Goal: Ask a question

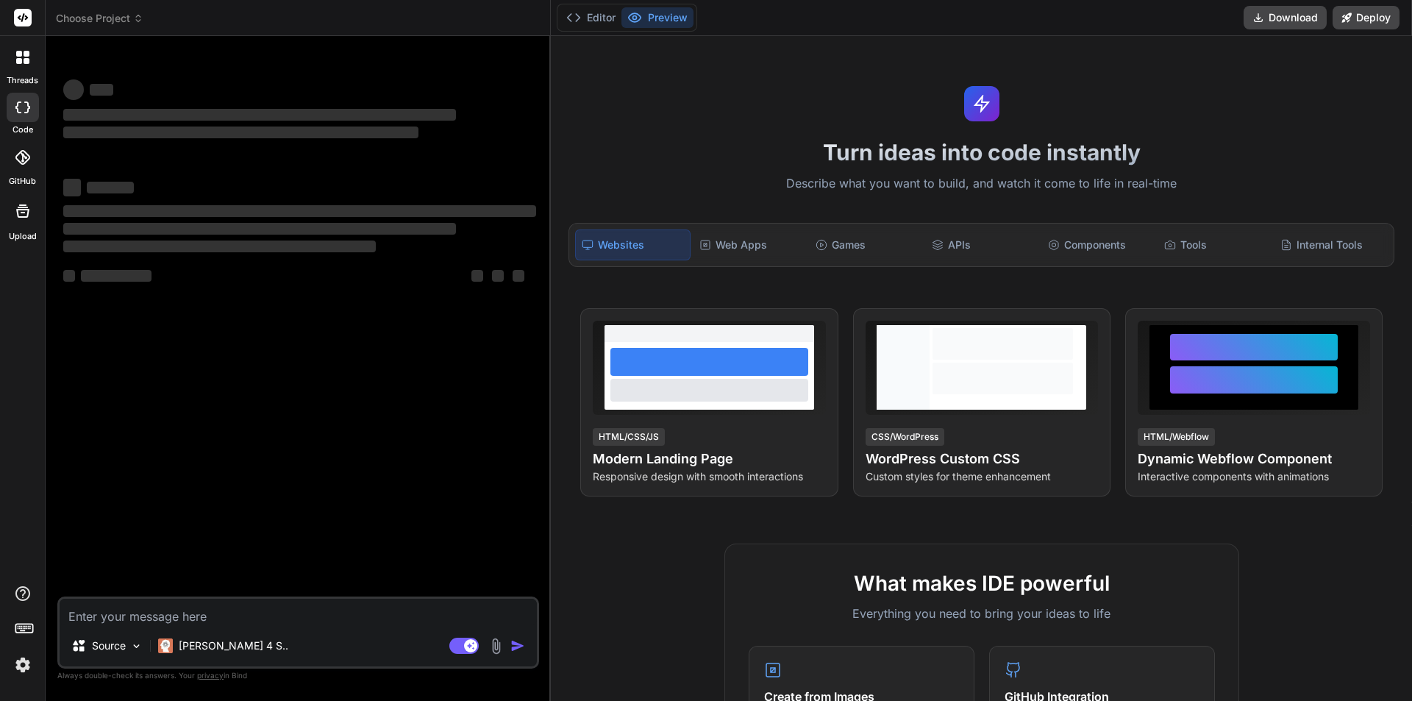
click at [232, 621] on textarea at bounding box center [298, 612] width 477 height 26
type textarea "x"
paste textarea "Hi [PERSON_NAME], We have successfully updated AWS version 5.38 Note – we have …"
type textarea "Hi [PERSON_NAME], We have successfully updated AWS version 5.38 Note – we have …"
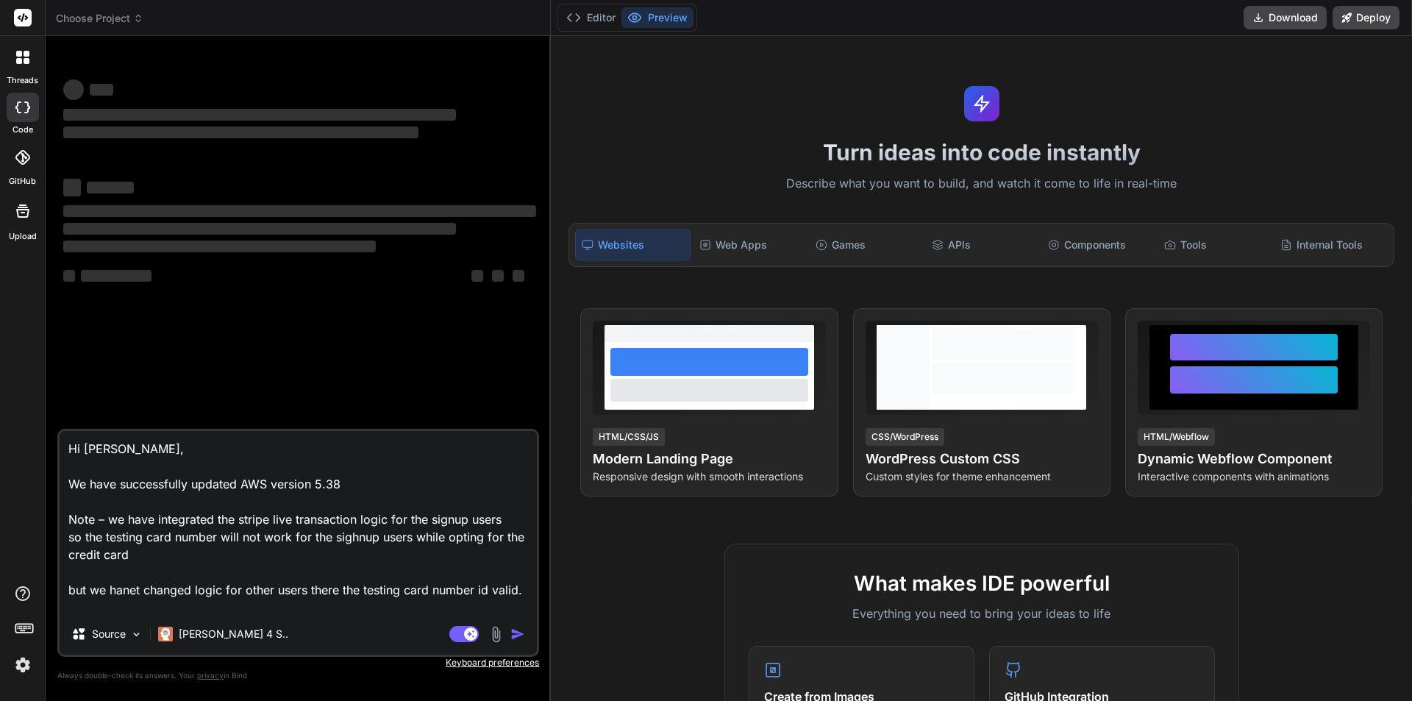
type textarea "x"
type textarea "Hi [PERSON_NAME], We have successfully updated AWS version 5.38 Note – we have …"
type textarea "x"
type textarea "Hi [PERSON_NAME], We have successfully updated AWS version 5.38 Note – we have …"
type textarea "x"
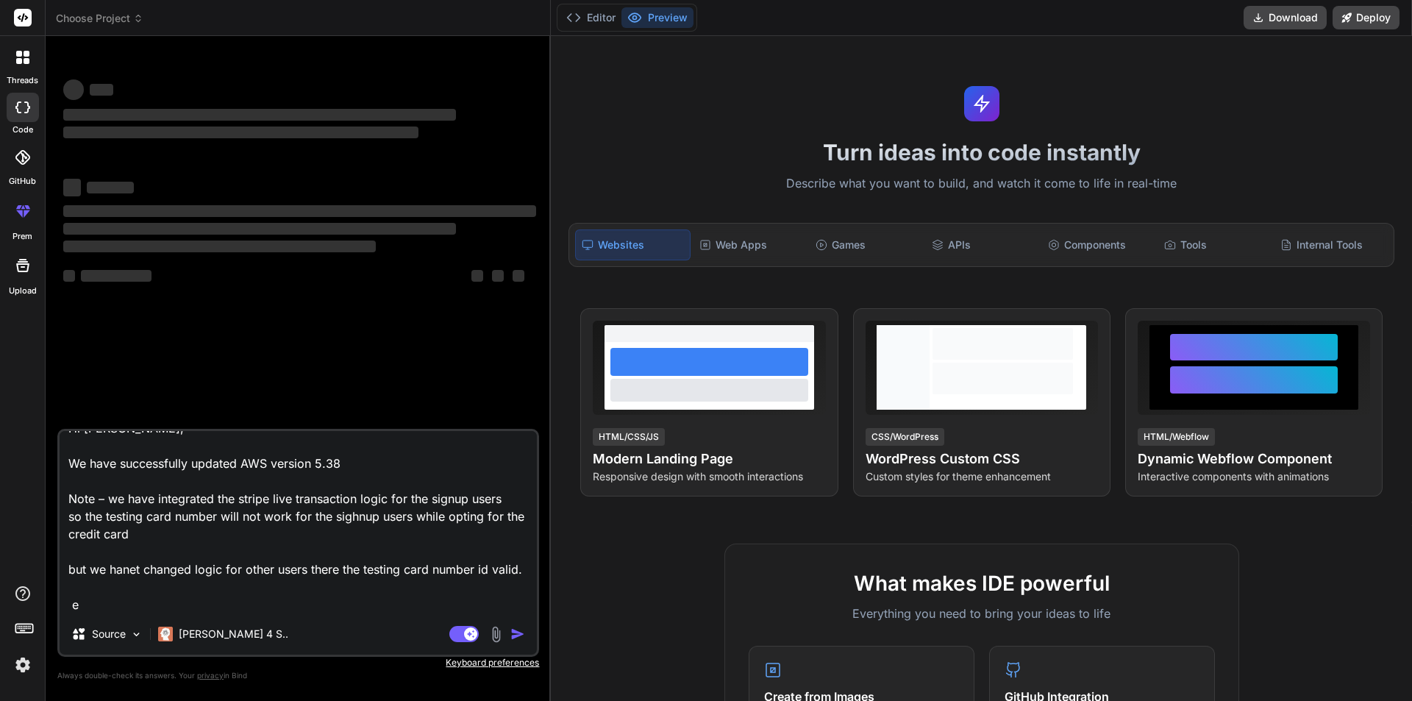
type textarea "Hi [PERSON_NAME], We have successfully updated AWS version 5.38 Note – we have …"
type textarea "x"
type textarea "Hi [PERSON_NAME], We have successfully updated AWS version 5.38 Note – we have …"
type textarea "x"
type textarea "Hi [PERSON_NAME], We have successfully updated AWS version 5.38 Note – we have …"
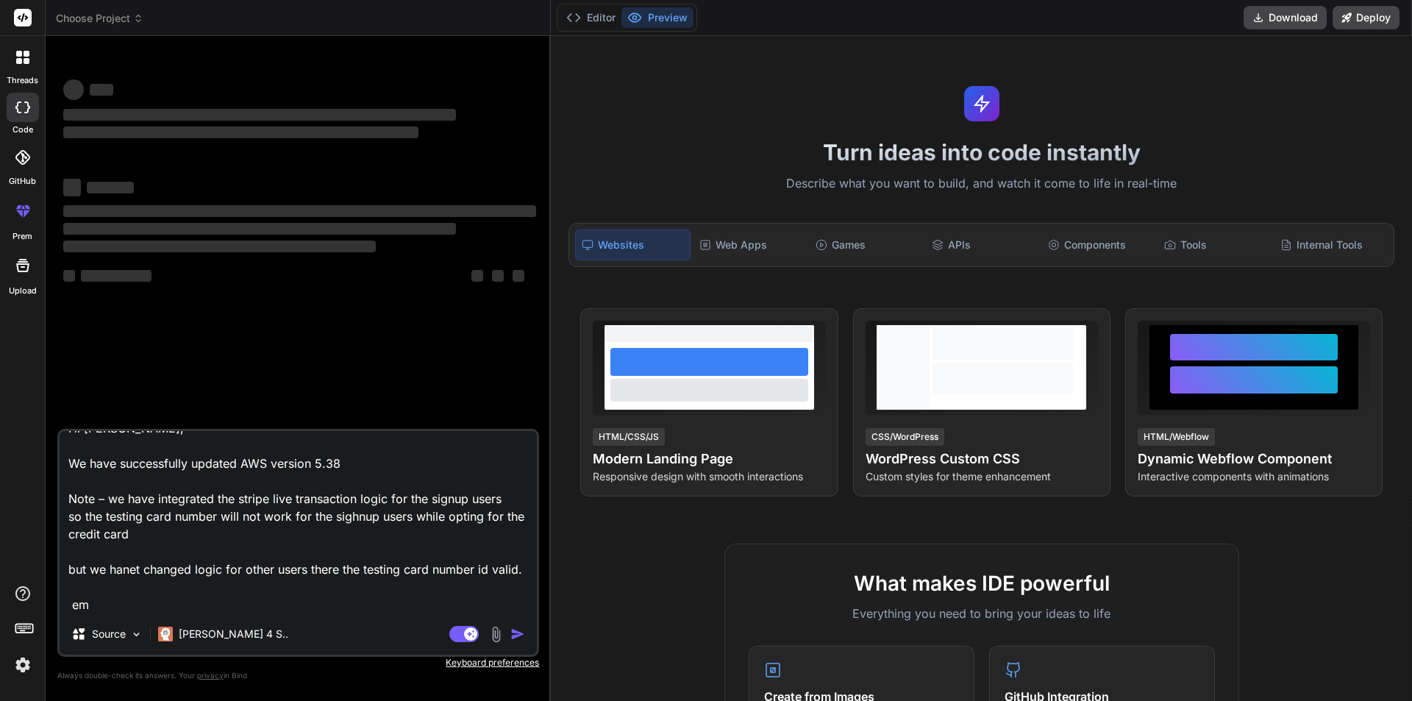
type textarea "x"
type textarea "Hi [PERSON_NAME], We have successfully updated AWS version 5.38 Note – we have …"
type textarea "x"
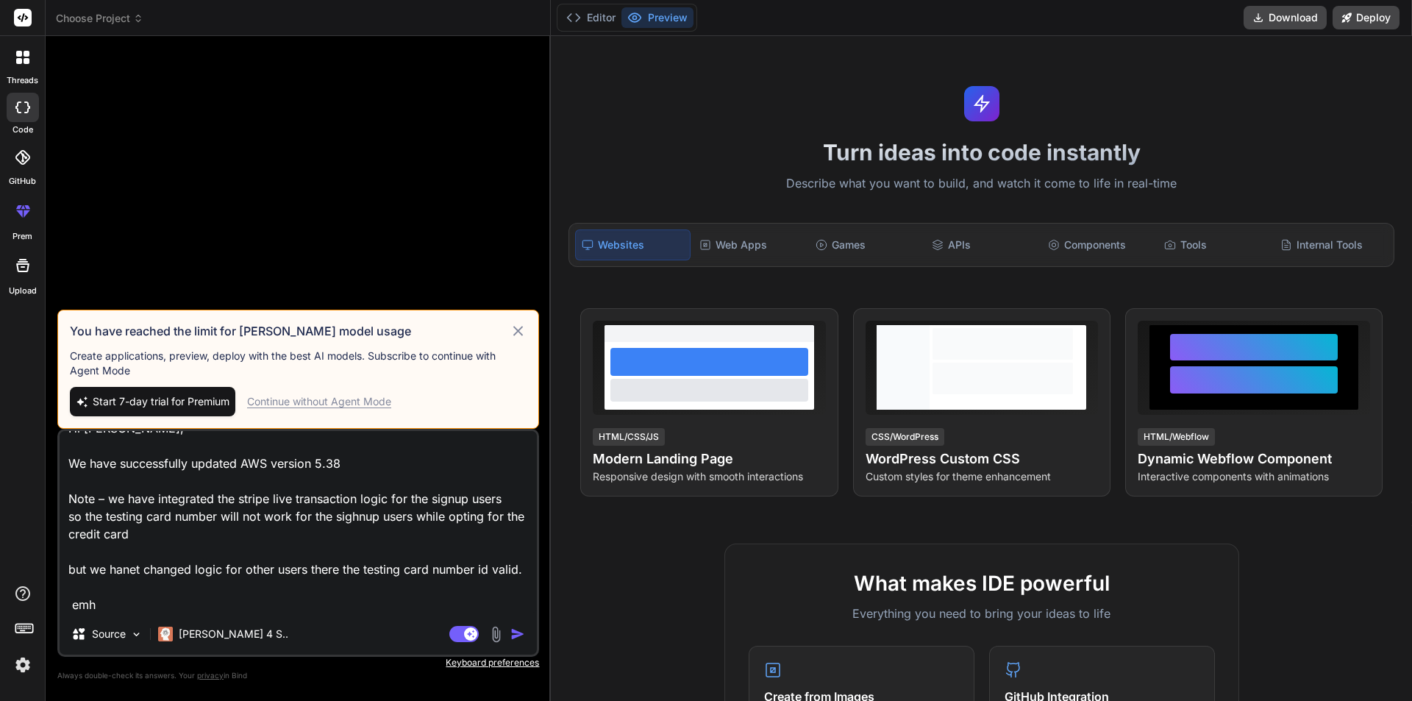
type textarea "Hi [PERSON_NAME], We have successfully updated AWS version 5.38 Note – we have …"
type textarea "x"
type textarea "Hi [PERSON_NAME], We have successfully updated AWS version 5.38 Note – we have …"
type textarea "x"
type textarea "Hi [PERSON_NAME], We have successfully updated AWS version 5.38 Note – we have …"
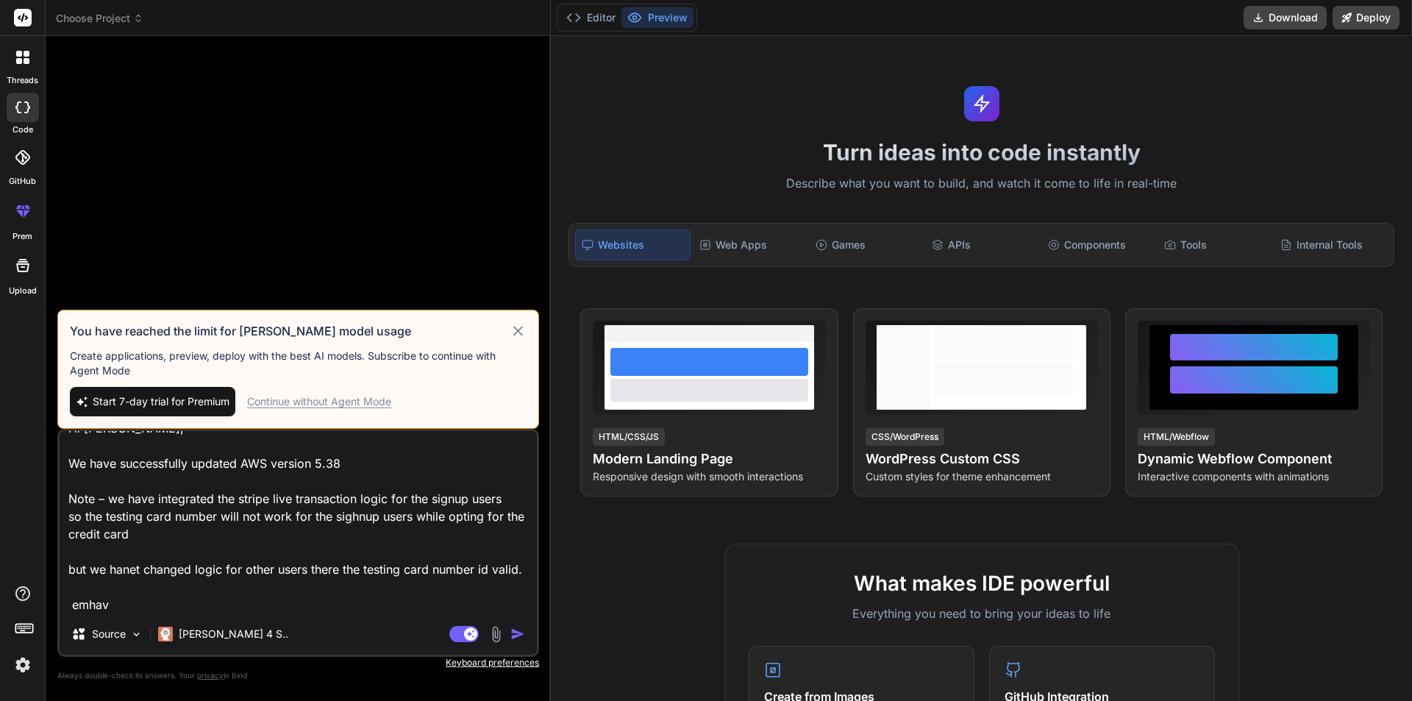
type textarea "x"
type textarea "Hi [PERSON_NAME], We have successfully updated AWS version 5.38 Note – we have …"
type textarea "x"
type textarea "Hi [PERSON_NAME], We have successfully updated AWS version 5.38 Note – we have …"
type textarea "x"
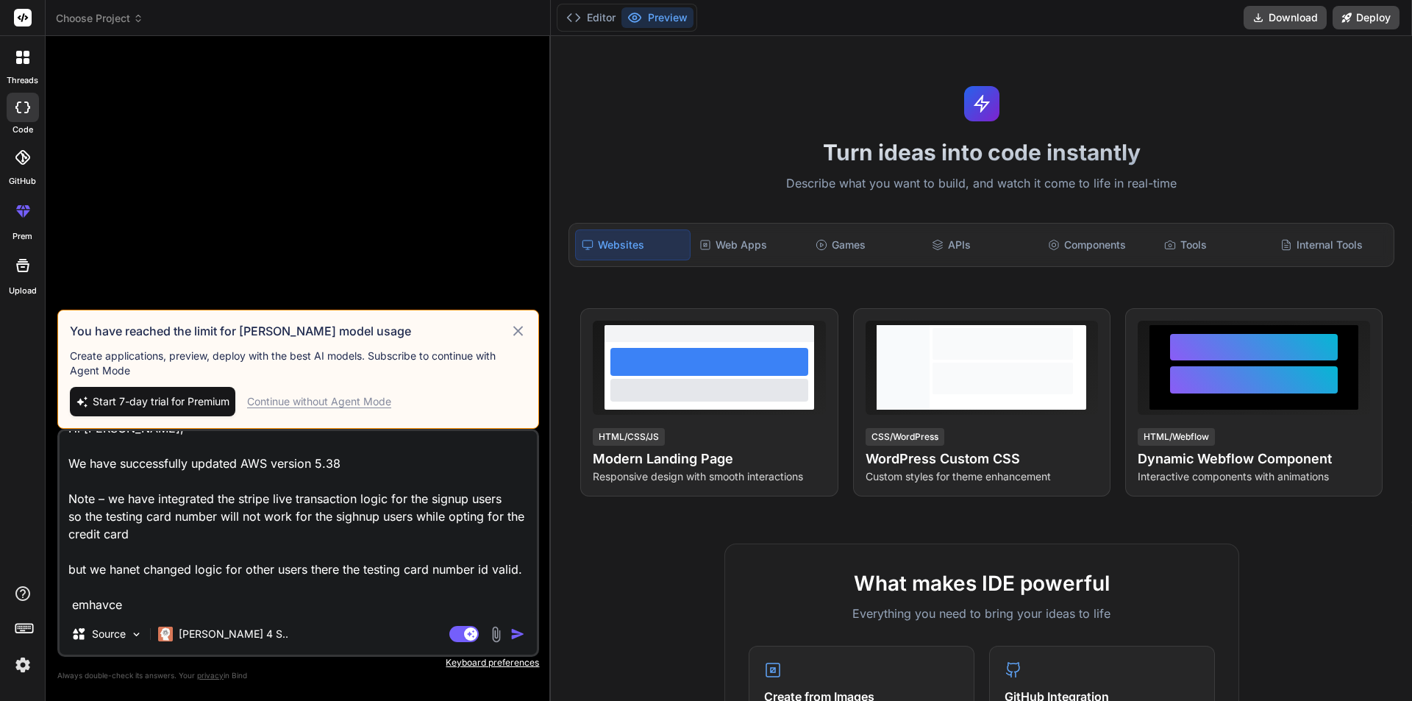
type textarea "Hi [PERSON_NAME], We have successfully updated AWS version 5.38 Note – we have …"
type textarea "x"
type textarea "Hi [PERSON_NAME], We have successfully updated AWS version 5.38 Note – we have …"
type textarea "x"
type textarea "Hi [PERSON_NAME], We have successfully updated AWS version 5.38 Note – we have …"
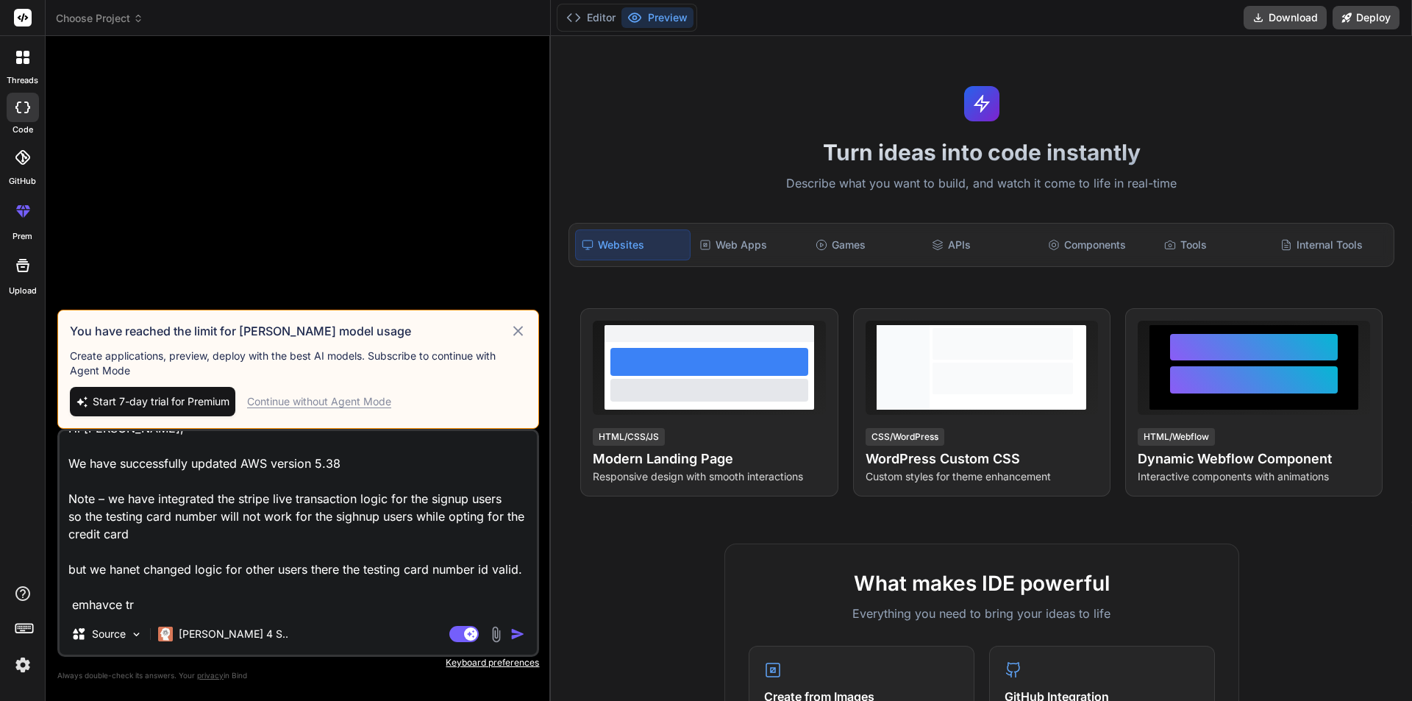
type textarea "x"
type textarea "Hi [PERSON_NAME], We have successfully updated AWS version 5.38 Note – we have …"
type textarea "x"
type textarea "Hi [PERSON_NAME], We have successfully updated AWS version 5.38 Note – we have …"
type textarea "x"
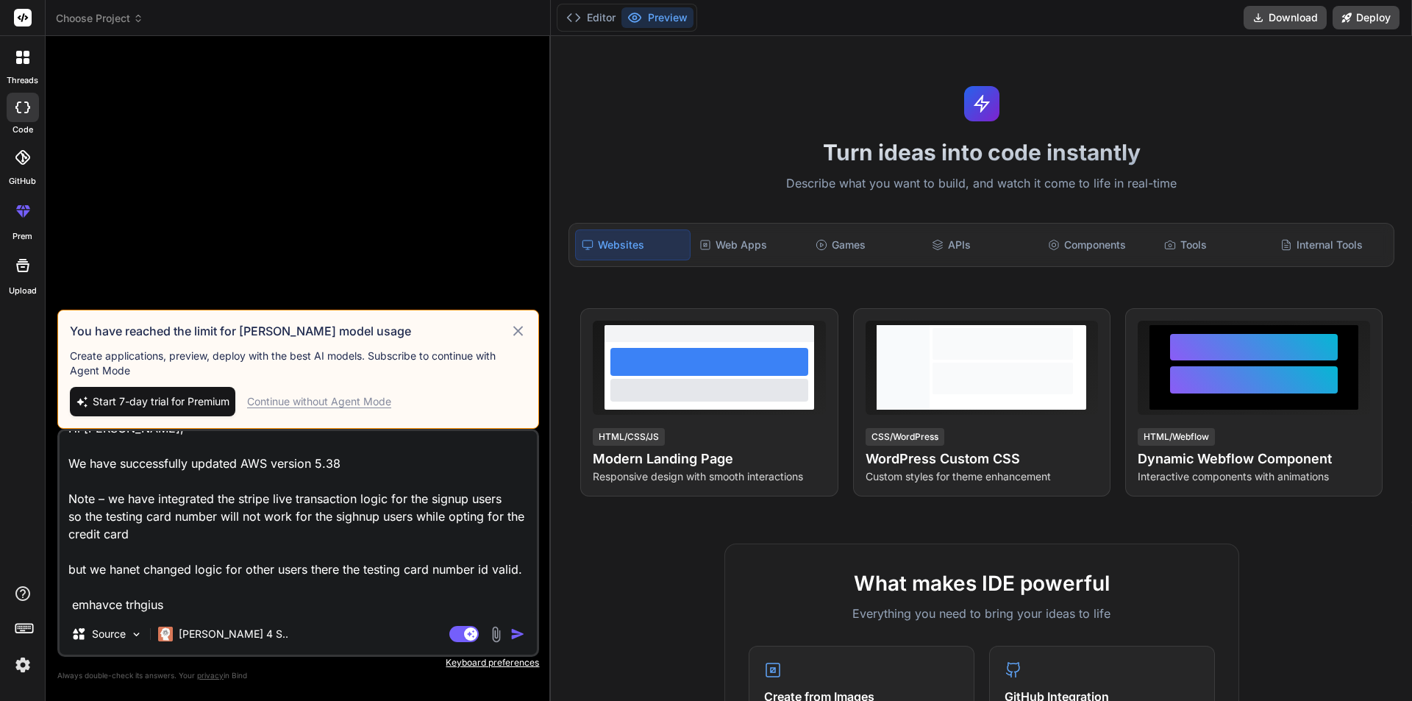
type textarea "Hi [PERSON_NAME], We have successfully updated AWS version 5.38 Note – we have …"
type textarea "x"
type textarea "Hi [PERSON_NAME], We have successfully updated AWS version 5.38 Note – we have …"
type textarea "x"
type textarea "Hi [PERSON_NAME], We have successfully updated AWS version 5.38 Note – we have …"
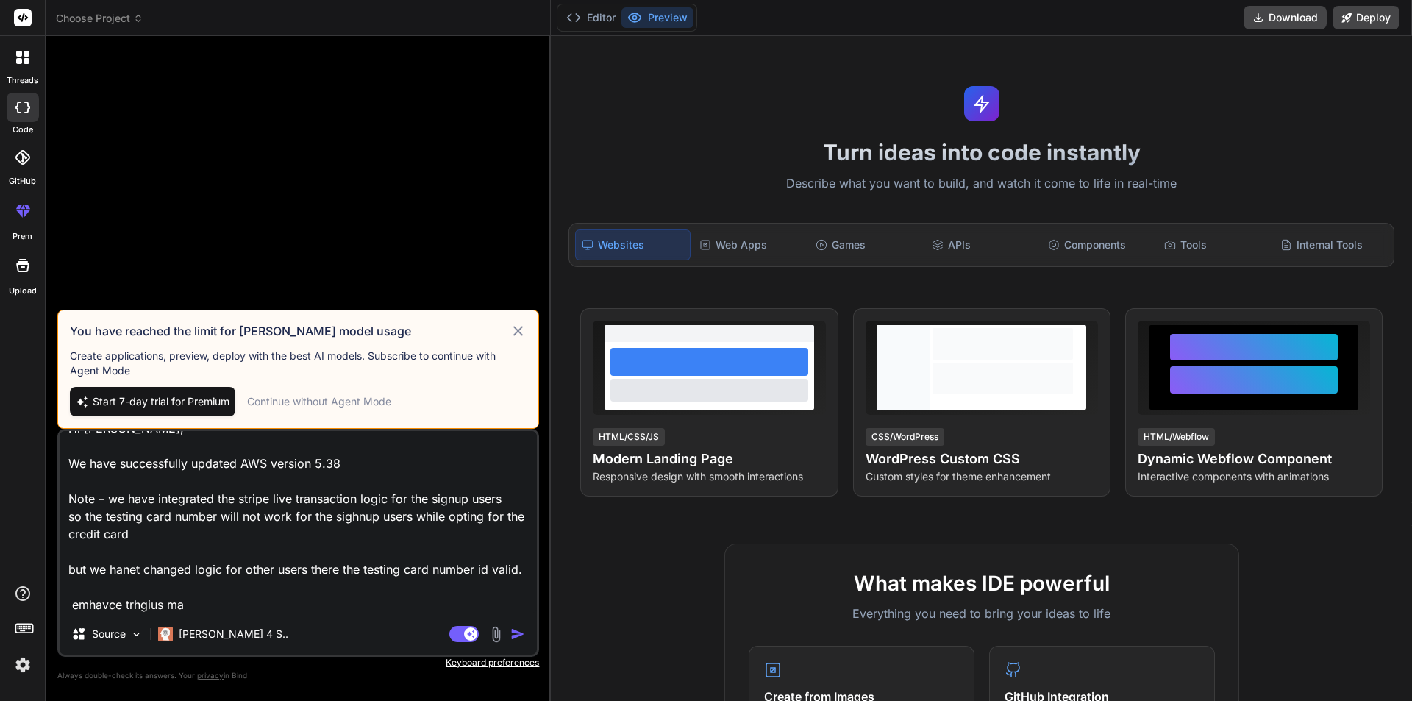
type textarea "x"
type textarea "Hi [PERSON_NAME], We have successfully updated AWS version 5.38 Note – we have …"
type textarea "x"
type textarea "Hi [PERSON_NAME], We have successfully updated AWS version 5.38 Note – we have …"
type textarea "x"
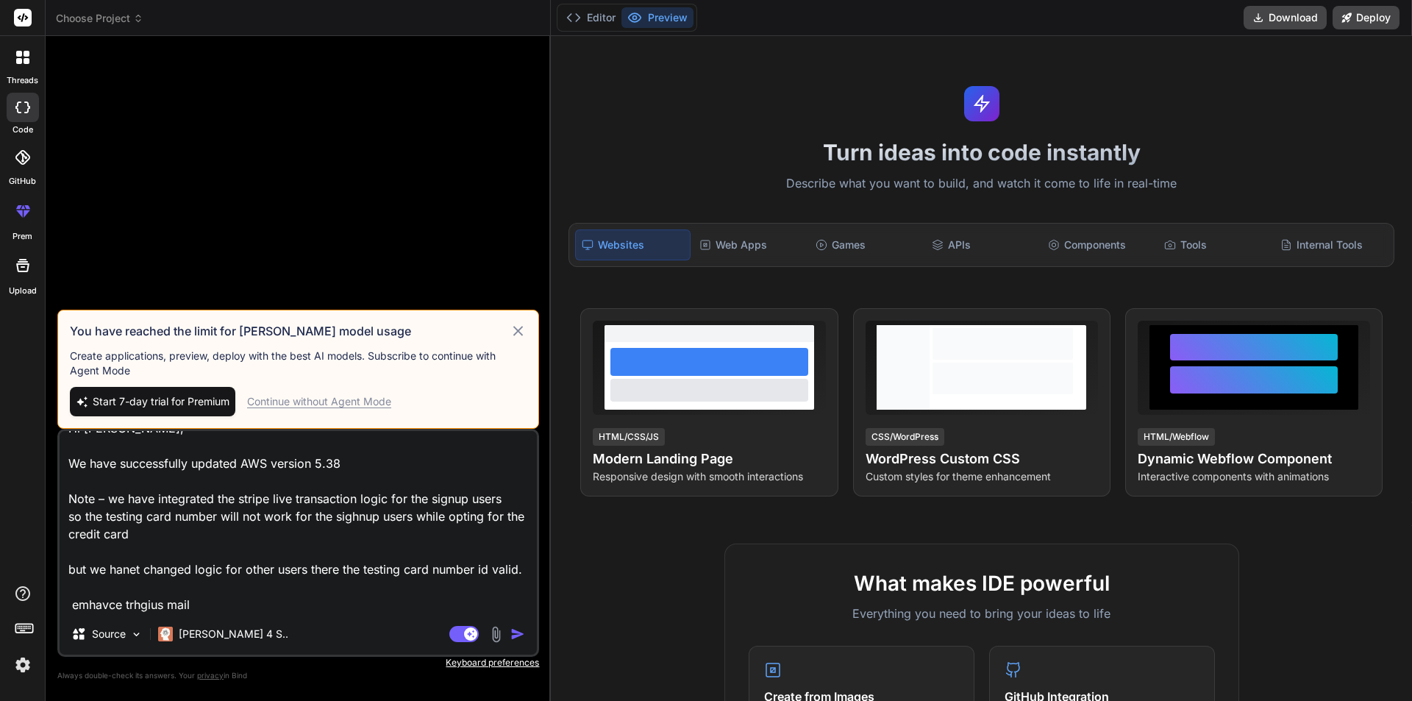
type textarea "Hi [PERSON_NAME], We have successfully updated AWS version 5.38 Note – we have …"
type textarea "x"
type textarea "Hi [PERSON_NAME], We have successfully updated AWS version 5.38 Note – we have …"
click at [339, 402] on div "Continue without Agent Mode" at bounding box center [319, 401] width 144 height 15
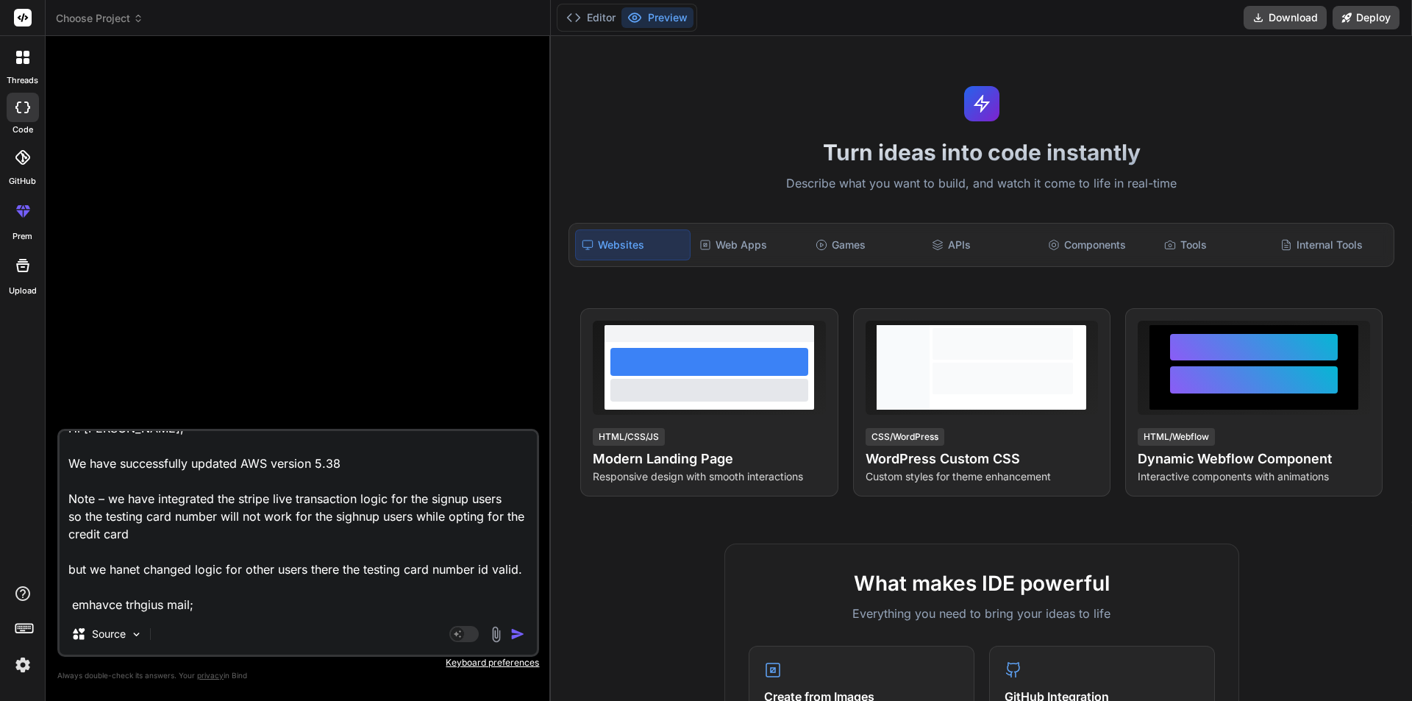
click at [516, 631] on img "button" at bounding box center [518, 634] width 15 height 15
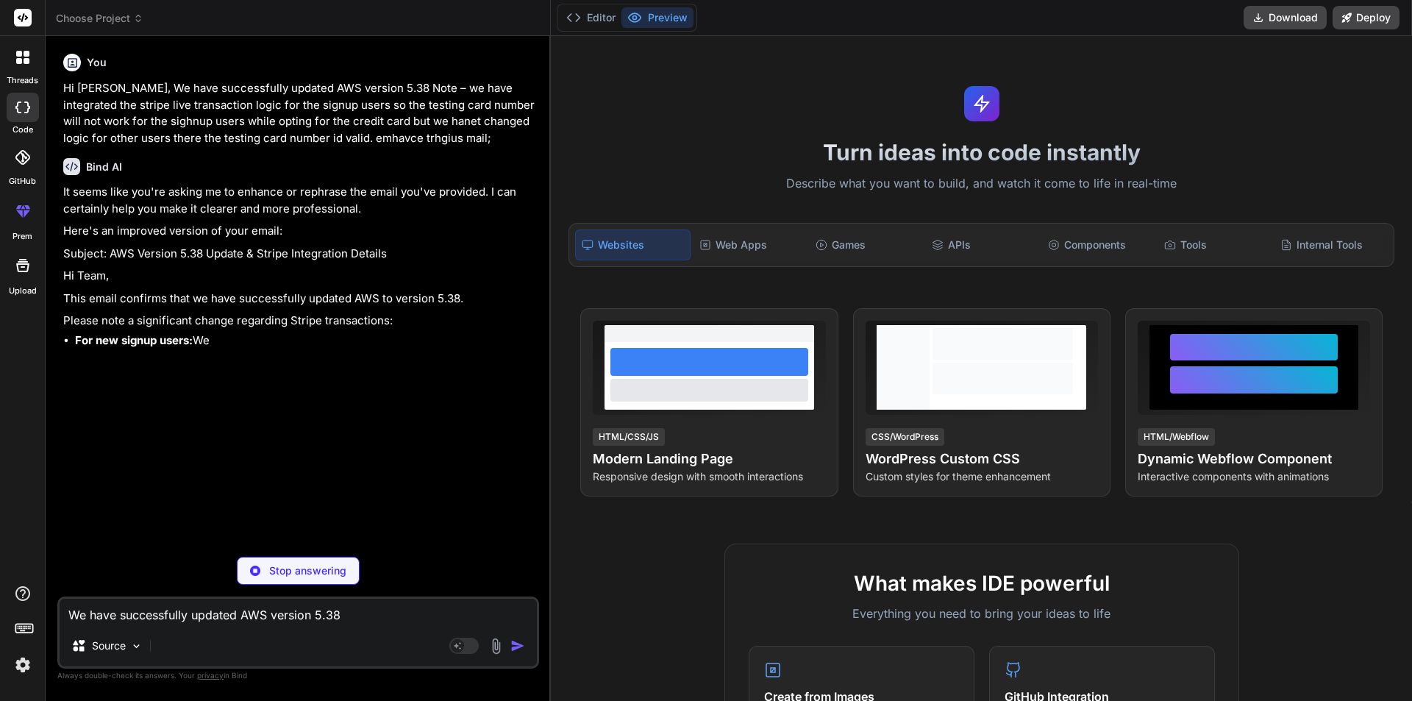
type textarea "x"
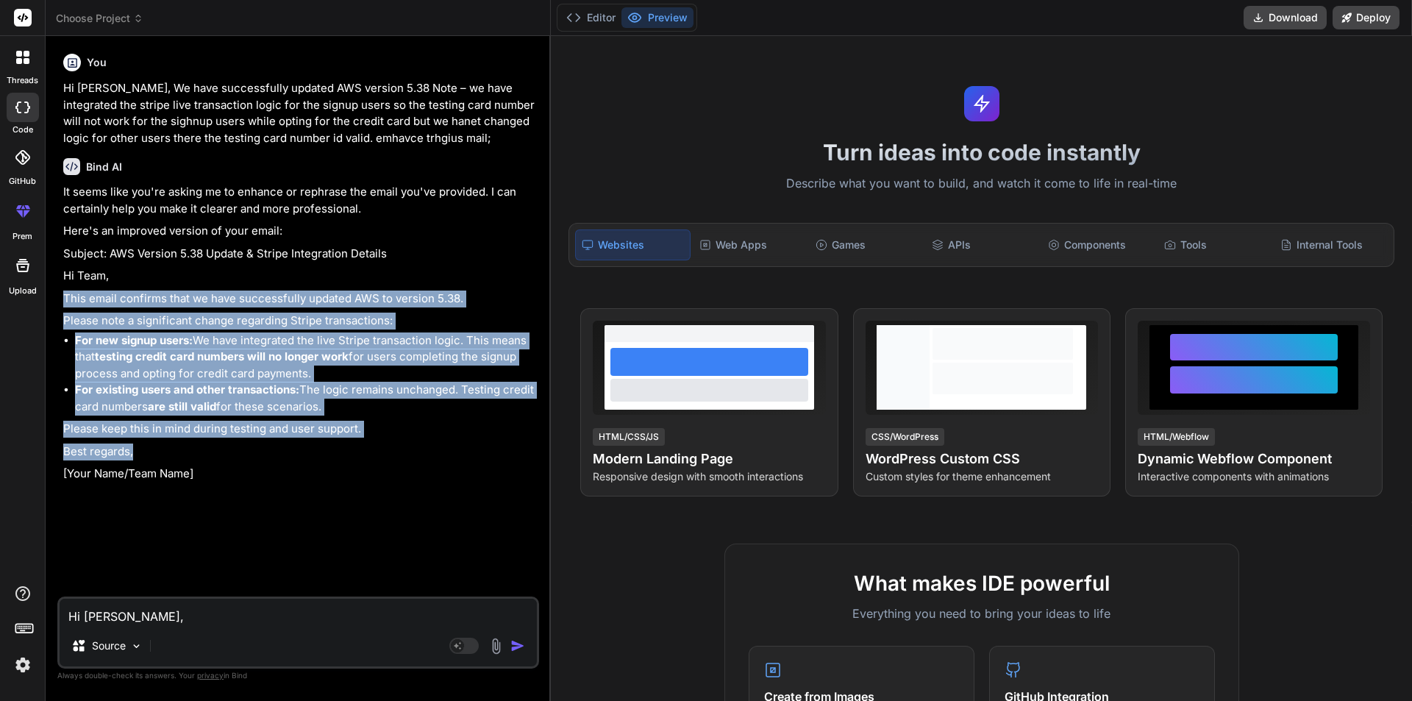
drag, startPoint x: 63, startPoint y: 291, endPoint x: 249, endPoint y: 448, distance: 244.3
click at [249, 448] on div "You Hi [PERSON_NAME], We have successfully updated AWS version 5.38 Note – we h…" at bounding box center [299, 322] width 479 height 549
copy div "This email confirms that we have successfully updated AWS to version 5.38. Plea…"
